Goal: Information Seeking & Learning: Learn about a topic

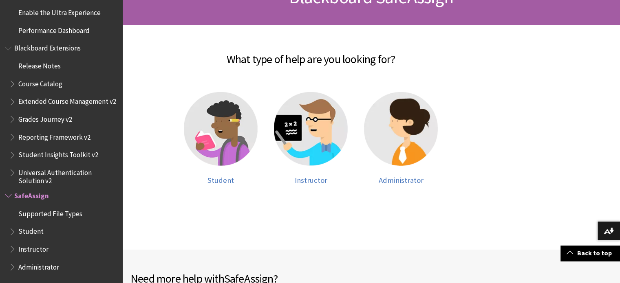
scroll to position [147, 0]
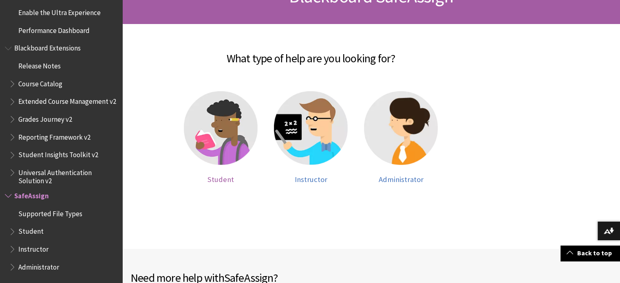
click at [222, 179] on span "Student" at bounding box center [221, 179] width 26 height 9
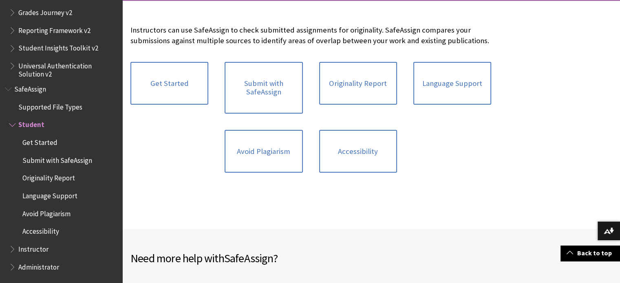
scroll to position [179, 0]
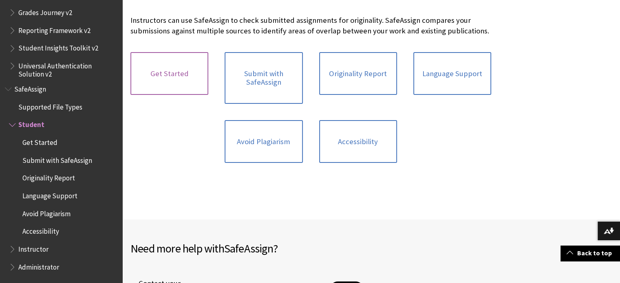
click at [180, 79] on link "Get Started" at bounding box center [169, 73] width 78 height 43
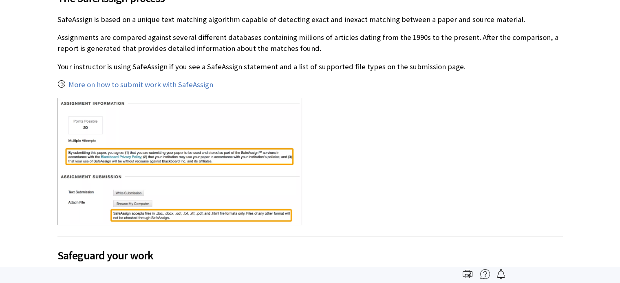
scroll to position [245, 0]
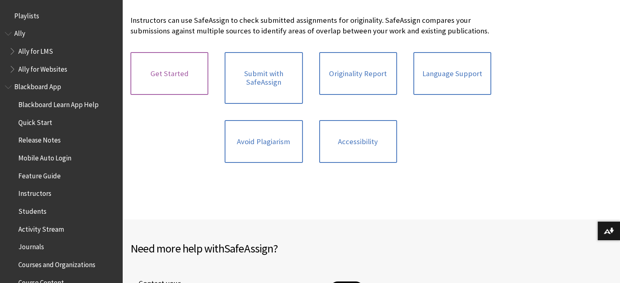
scroll to position [957, 0]
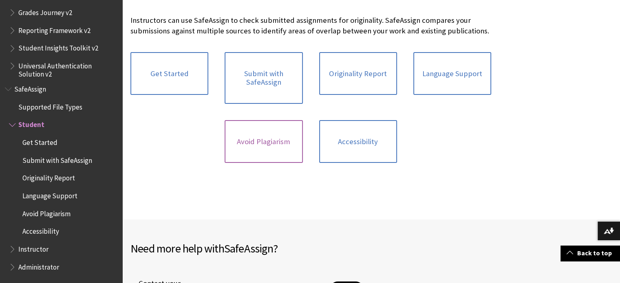
click at [250, 139] on link "Avoid Plagiarism" at bounding box center [264, 141] width 78 height 43
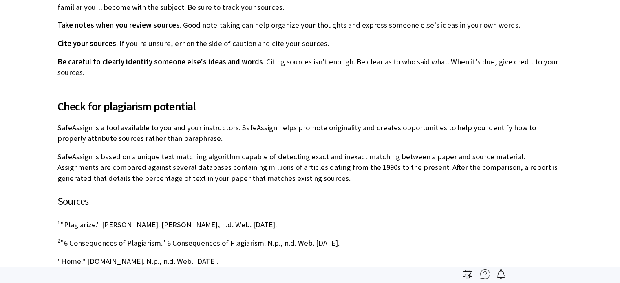
scroll to position [440, 0]
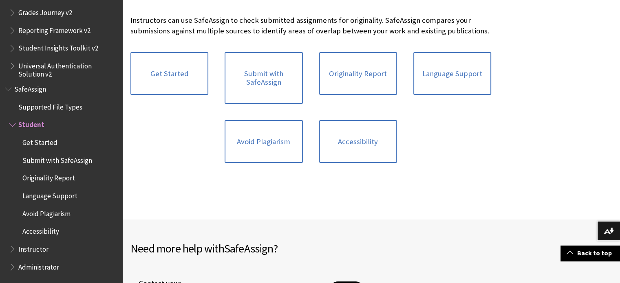
scroll to position [196, 0]
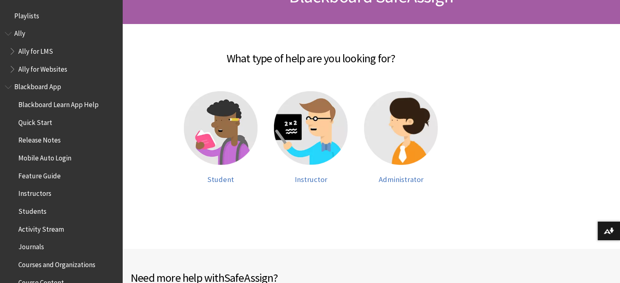
scroll to position [850, 0]
